Goal: Information Seeking & Learning: Learn about a topic

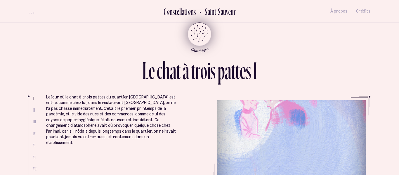
click at [198, 31] on icon "Retour au menu principal" at bounding box center [200, 34] width 18 height 18
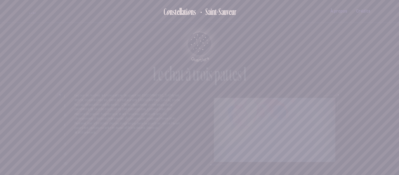
click at [198, 31] on div "L e c h a t à t r o i s p a t t e s I I II III IV V VI VII VIII Le jour où le c…" at bounding box center [199, 87] width 286 height 143
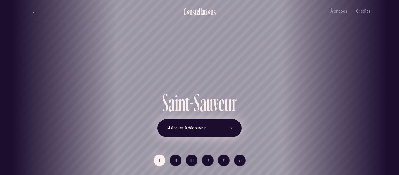
click at [211, 125] on button "14 étoiles à découvrir" at bounding box center [199, 128] width 84 height 18
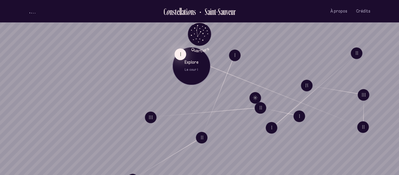
click at [178, 59] on button "I" at bounding box center [180, 54] width 12 height 12
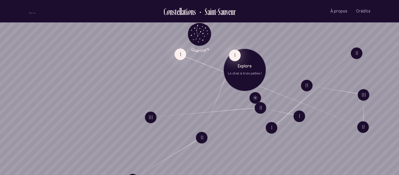
click at [239, 57] on button "I" at bounding box center [235, 55] width 12 height 12
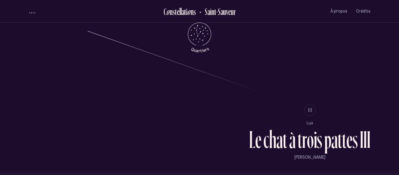
scroll to position [462, 0]
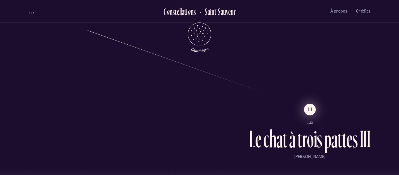
click at [313, 106] on button "III" at bounding box center [310, 110] width 12 height 12
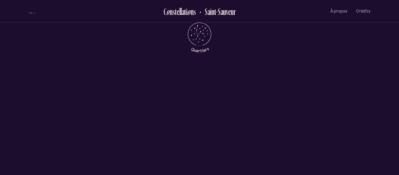
scroll to position [0, 0]
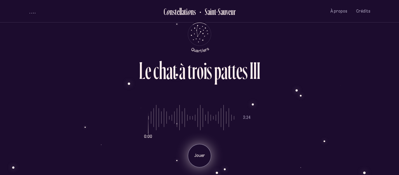
click at [202, 158] on div "Jouer" at bounding box center [199, 155] width 23 height 23
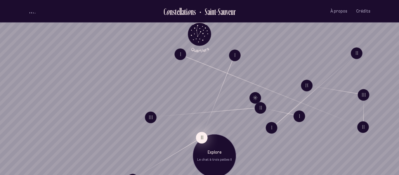
click at [202, 133] on button "II" at bounding box center [202, 138] width 12 height 12
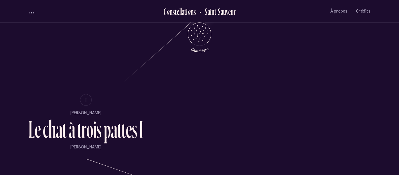
scroll to position [335, 0]
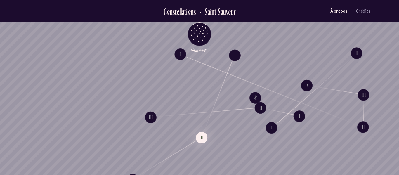
click at [340, 13] on span "À propos" at bounding box center [338, 11] width 17 height 5
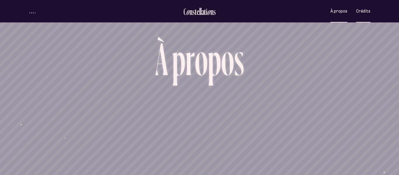
click at [366, 9] on span "Crédits" at bounding box center [363, 11] width 14 height 5
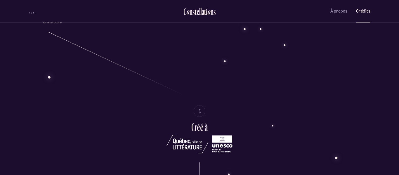
scroll to position [1175, 0]
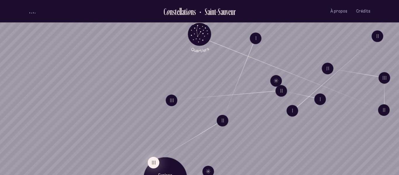
click at [156, 161] on button "III" at bounding box center [153, 162] width 12 height 12
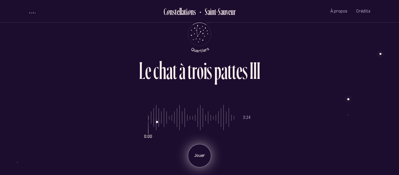
click at [200, 149] on div "Jouer" at bounding box center [199, 155] width 23 height 23
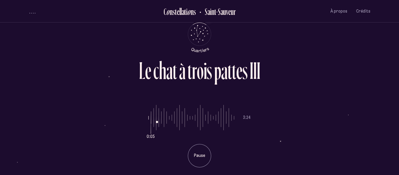
click at [163, 121] on input "range" at bounding box center [191, 118] width 86 height 44
click at [149, 118] on input "range" at bounding box center [191, 118] width 86 height 44
click at [156, 119] on input "range" at bounding box center [191, 118] width 86 height 44
click at [149, 118] on input "range" at bounding box center [191, 118] width 86 height 44
click at [169, 114] on input "range" at bounding box center [191, 118] width 86 height 44
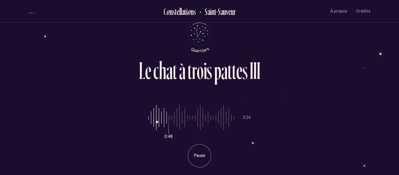
type input "**"
click at [174, 118] on input "range" at bounding box center [191, 118] width 86 height 44
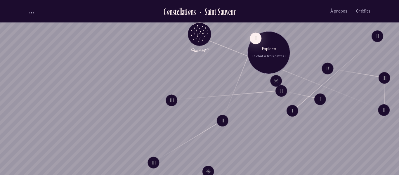
click at [247, 50] on div "Explore Le chat à trois pattes I" at bounding box center [268, 52] width 43 height 43
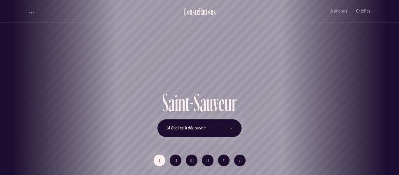
click at [359, 100] on div "S a i n t - S a u v e u r 14 étoiles à découvrir" at bounding box center [199, 113] width 341 height 46
click at [356, 100] on div "S a i n t - S a u v e u r 14 étoiles à découvrir" at bounding box center [199, 113] width 341 height 46
click at [346, 91] on div "S a i n t - S a u v e u r 14 étoiles à découvrir" at bounding box center [199, 113] width 341 height 46
click at [83, 107] on div "[GEOGRAPHIC_DATA] [GEOGRAPHIC_DATA] [GEOGRAPHIC_DATA][PERSON_NAME][GEOGRAPHIC_D…" at bounding box center [199, 87] width 399 height 175
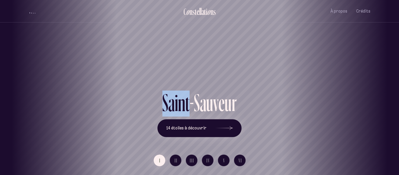
click at [83, 107] on div "[GEOGRAPHIC_DATA] [GEOGRAPHIC_DATA] [GEOGRAPHIC_DATA][PERSON_NAME][GEOGRAPHIC_D…" at bounding box center [199, 87] width 399 height 175
click at [83, 107] on div "S a i n t - S a u v e u r 14 étoiles à découvrir" at bounding box center [199, 113] width 341 height 46
click at [344, 86] on div "Saint-Sauveur" at bounding box center [199, 70] width 390 height 42
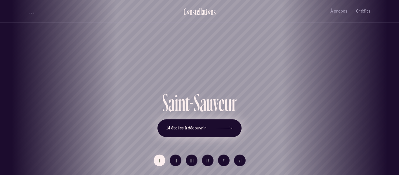
click at [229, 120] on icon at bounding box center [224, 128] width 18 height 44
click at [206, 160] on span "IV" at bounding box center [208, 160] width 4 height 5
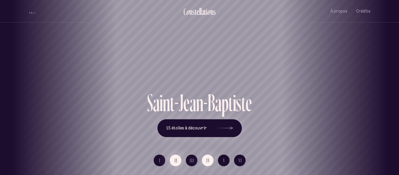
click at [176, 158] on span "II" at bounding box center [175, 160] width 3 height 5
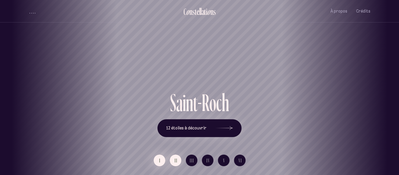
click at [160, 160] on span "I" at bounding box center [159, 160] width 1 height 5
click at [178, 158] on button "II" at bounding box center [176, 160] width 12 height 12
click at [203, 127] on span "12 étoiles à découvrir" at bounding box center [186, 127] width 40 height 5
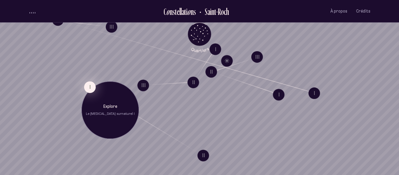
click at [90, 82] on button "I" at bounding box center [90, 87] width 12 height 12
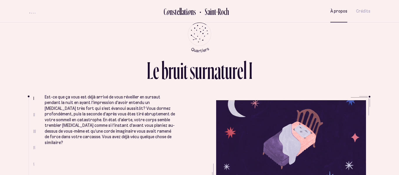
click at [347, 13] on span "À propos" at bounding box center [338, 11] width 17 height 5
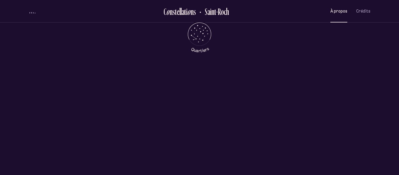
scroll to position [221, 0]
